Goal: Find contact information: Find contact information

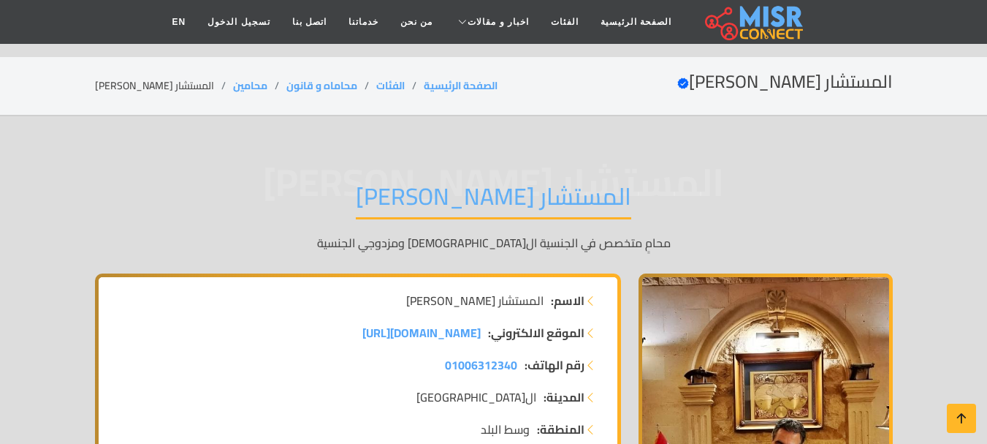
scroll to position [146, 0]
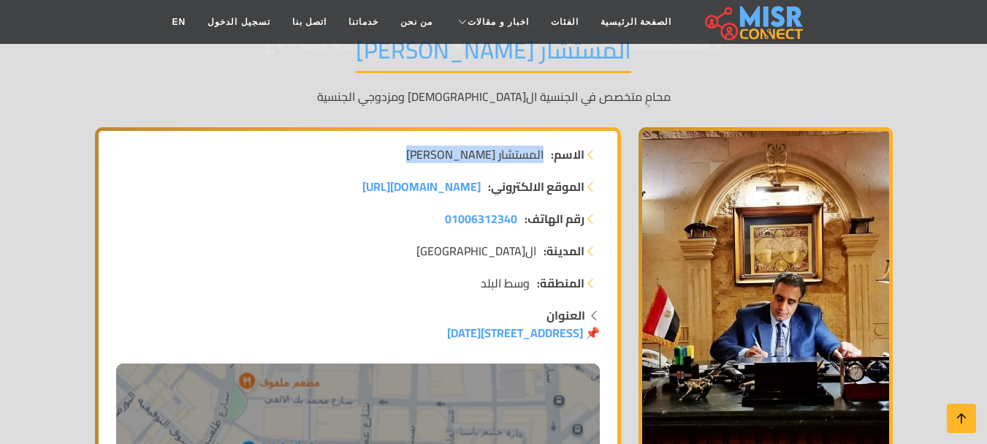
drag, startPoint x: 545, startPoint y: 157, endPoint x: 403, endPoint y: 151, distance: 141.9
click at [403, 151] on li "الاسم: المستشار حسين محمد عمر" at bounding box center [358, 154] width 484 height 18
copy span "المستشار [PERSON_NAME]"
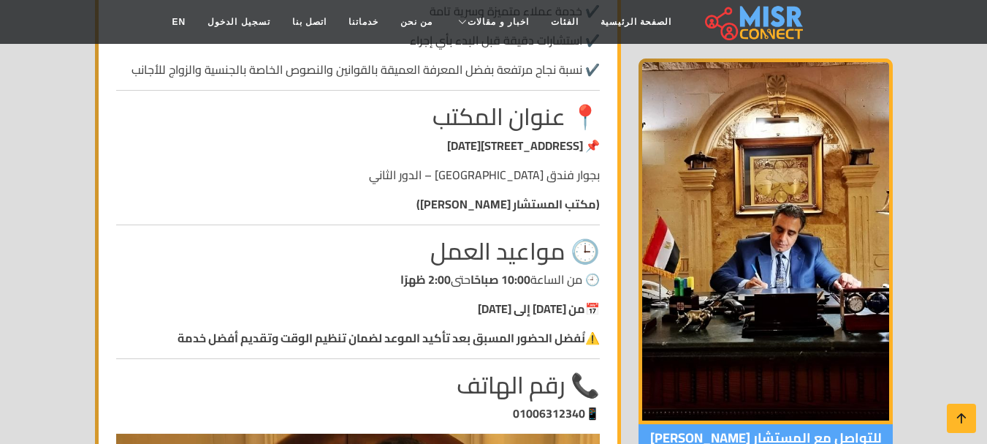
scroll to position [1681, 0]
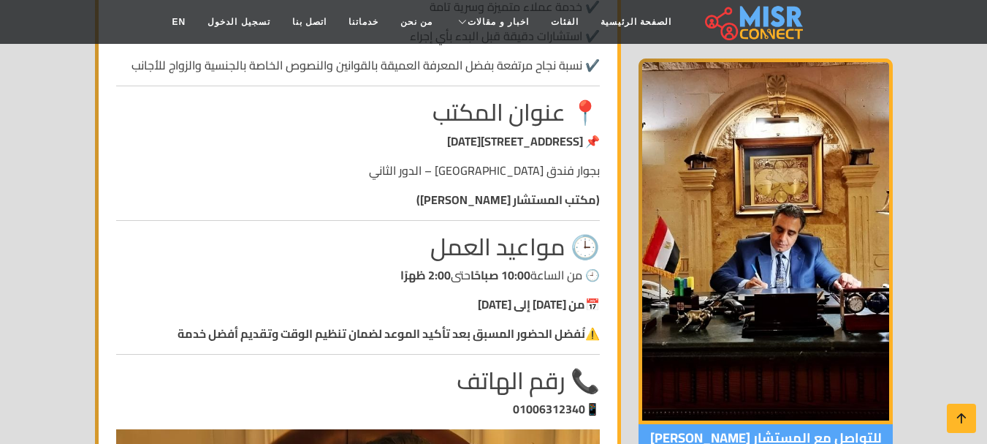
drag, startPoint x: 584, startPoint y: 122, endPoint x: 351, endPoint y: 177, distance: 238.8
copy div "14 شارع 26 يوليو، وسط البلد، القاهرة بجوار فندق كايرو خان – الدور الثاني (مكتب …"
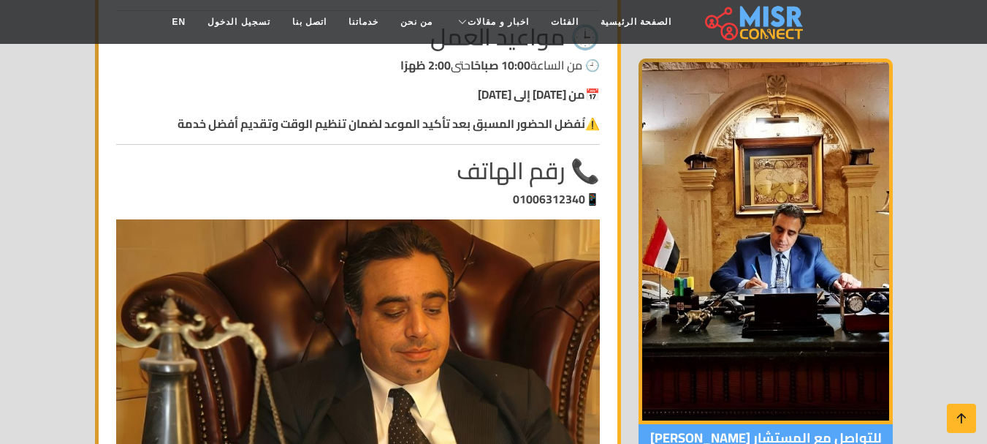
scroll to position [1900, 0]
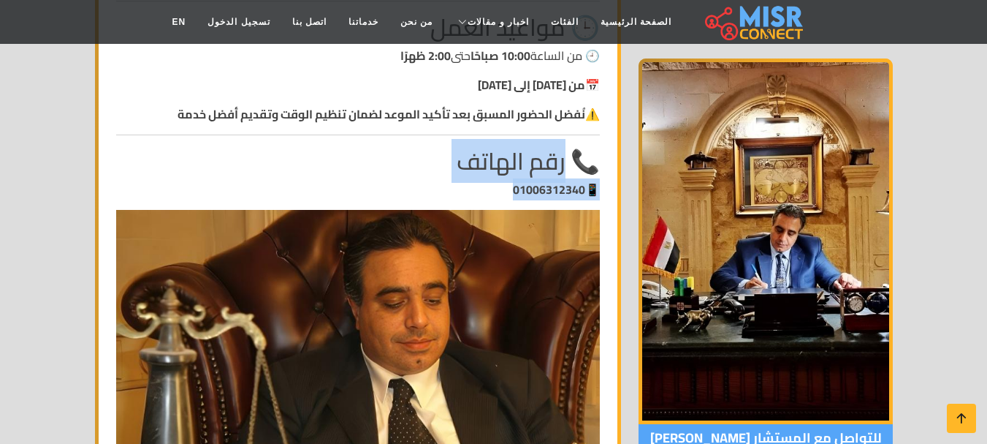
drag, startPoint x: 564, startPoint y: 148, endPoint x: 503, endPoint y: 175, distance: 67.1
copy div "قم الهاتف 📱 01006312340"
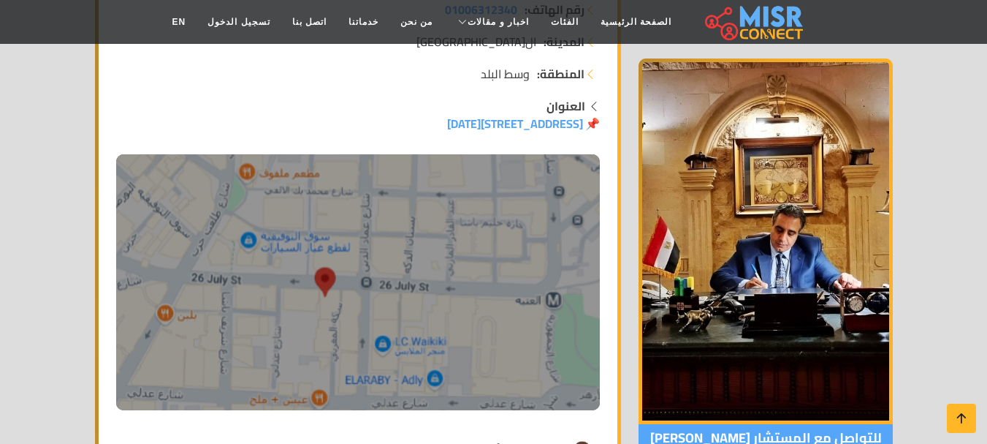
scroll to position [73, 0]
